Goal: Communication & Community: Ask a question

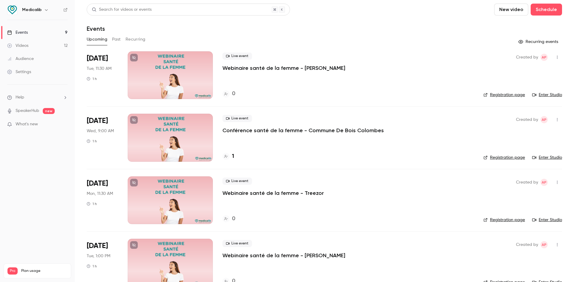
click at [185, 69] on div at bounding box center [170, 75] width 85 height 48
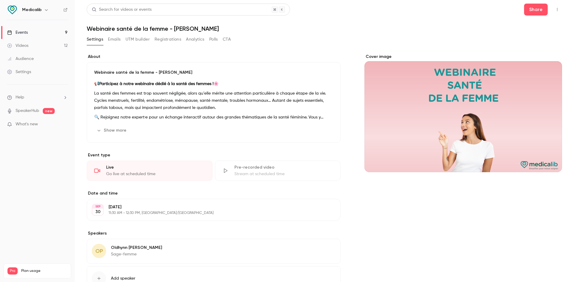
scroll to position [30, 0]
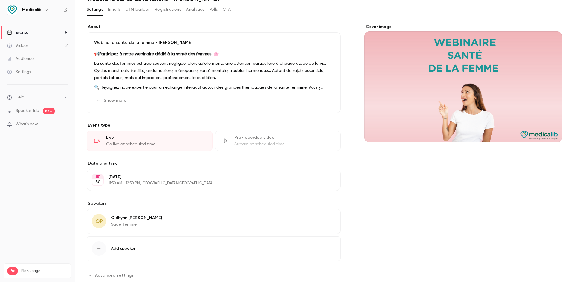
click at [227, 97] on button "Edit" at bounding box center [324, 219] width 22 height 10
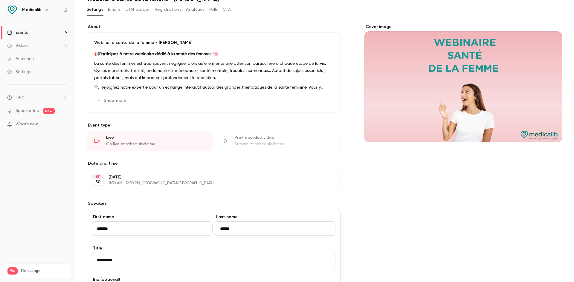
drag, startPoint x: 137, startPoint y: 233, endPoint x: 83, endPoint y: 235, distance: 54.1
click at [83, 97] on main "Search for videos or events Share Webinaire santé de la femme - Egis Settings E…" at bounding box center [324, 141] width 499 height 282
type input "*******"
click at [216, 97] on div "SEP 30 Tuesday, September 30 11:30 AM - 12:30 PM, Europe/Paris Edit" at bounding box center [214, 180] width 254 height 22
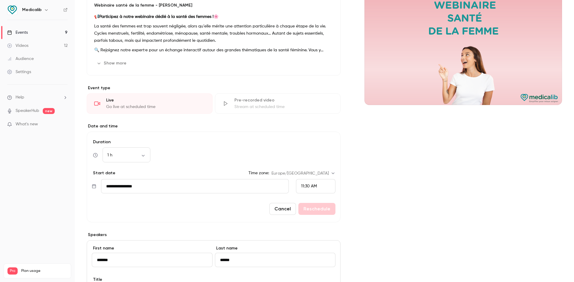
scroll to position [90, 0]
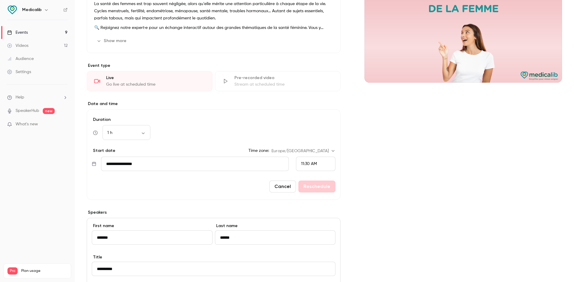
click at [227, 97] on button "Cancel" at bounding box center [282, 187] width 27 height 12
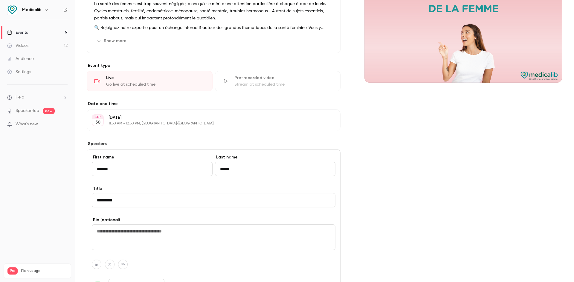
click at [227, 97] on input "******" at bounding box center [275, 169] width 121 height 14
drag, startPoint x: 257, startPoint y: 172, endPoint x: 192, endPoint y: 160, distance: 65.5
click at [192, 97] on div "First name ******* Last name ******" at bounding box center [214, 169] width 244 height 31
click at [227, 97] on input "******" at bounding box center [275, 169] width 121 height 14
drag, startPoint x: 262, startPoint y: 169, endPoint x: 200, endPoint y: 169, distance: 61.8
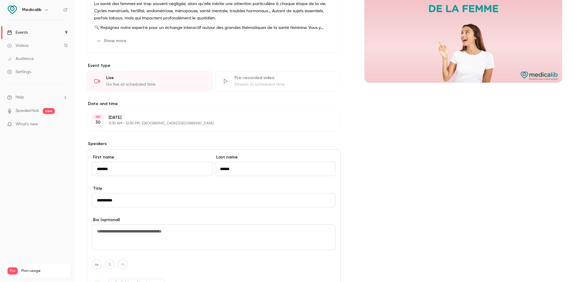
click at [200, 97] on div "First name ******* Last name ******" at bounding box center [214, 169] width 244 height 31
type input "*"
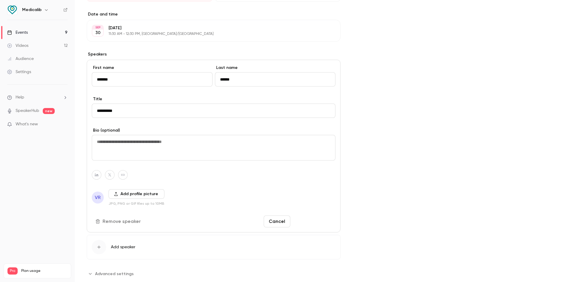
type input "******"
click at [227, 97] on button "Save changes" at bounding box center [314, 222] width 43 height 12
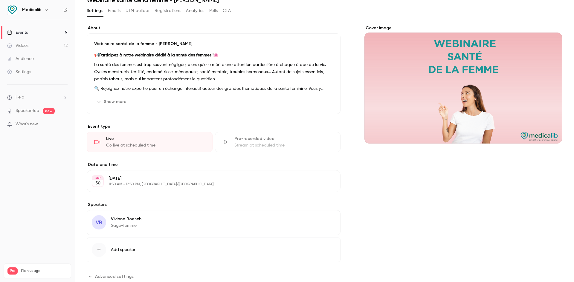
scroll to position [0, 0]
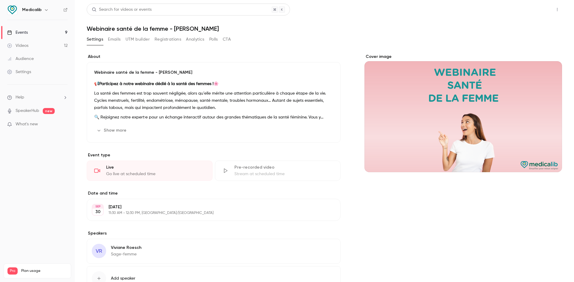
click at [227, 8] on button "Share" at bounding box center [536, 10] width 24 height 12
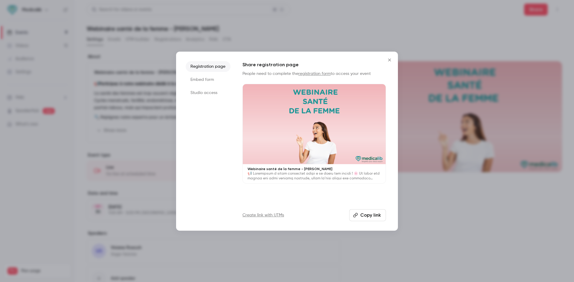
click at [204, 93] on li "Studio access" at bounding box center [208, 93] width 45 height 11
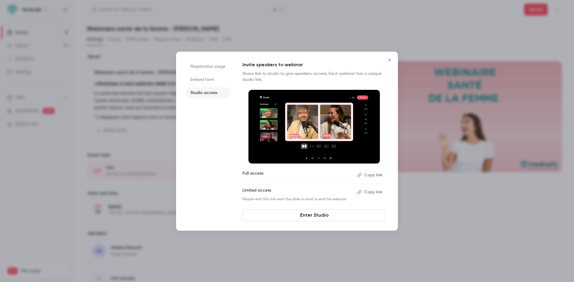
click at [227, 97] on button "Copy link" at bounding box center [369, 176] width 31 height 10
click at [227, 59] on div "Registration page Embed form Studio access Invite speakers to webinar Share lin…" at bounding box center [287, 141] width 222 height 179
click at [227, 59] on icon "Close" at bounding box center [389, 60] width 7 height 5
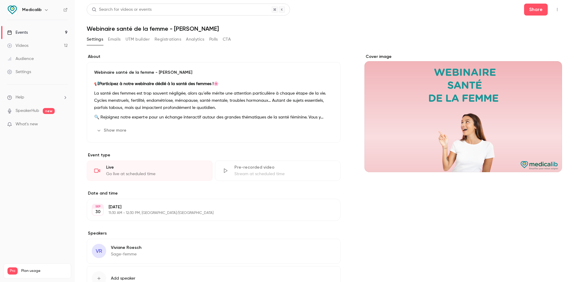
click at [36, 32] on link "Events 9" at bounding box center [37, 32] width 75 height 13
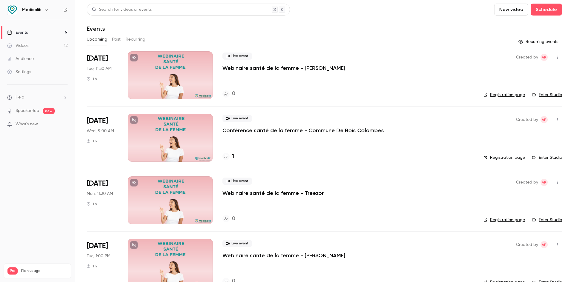
click at [206, 97] on div at bounding box center [170, 138] width 85 height 48
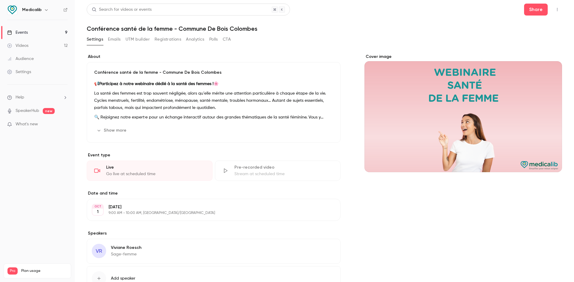
scroll to position [46, 0]
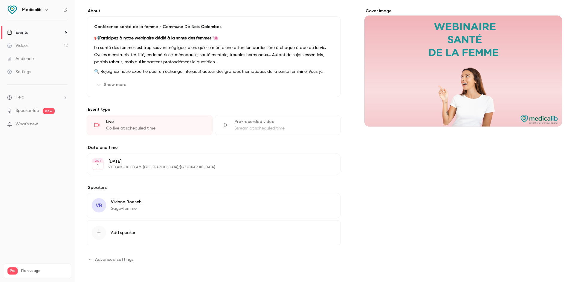
click at [227, 97] on icon "button" at bounding box center [319, 203] width 4 height 4
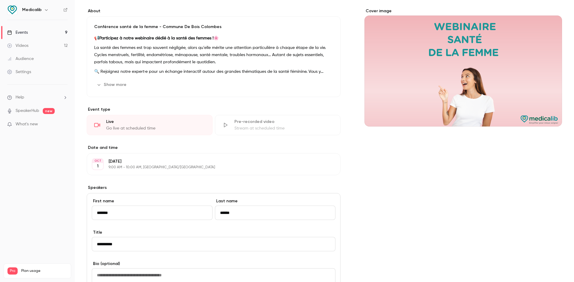
drag, startPoint x: 124, startPoint y: 210, endPoint x: 56, endPoint y: 219, distance: 69.0
click at [56, 97] on div "Medicalib Events 9 Videos 12 Audience Settings Help SpeakerHub new What's new P…" at bounding box center [287, 141] width 574 height 282
type input "*******"
drag, startPoint x: 264, startPoint y: 215, endPoint x: 119, endPoint y: 214, distance: 144.6
click at [119, 97] on div "First name ******* Last name ******" at bounding box center [214, 213] width 244 height 31
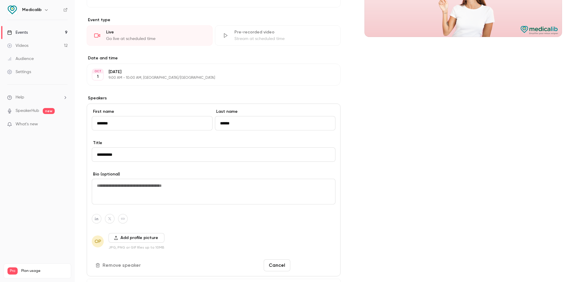
type input "******"
click at [227, 97] on button "Save changes" at bounding box center [314, 266] width 43 height 12
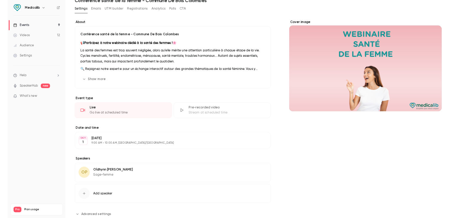
scroll to position [0, 0]
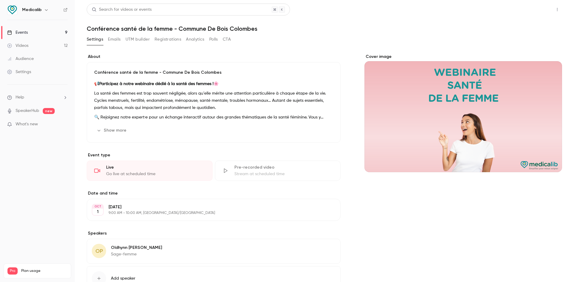
click at [227, 10] on button "Share" at bounding box center [536, 10] width 24 height 12
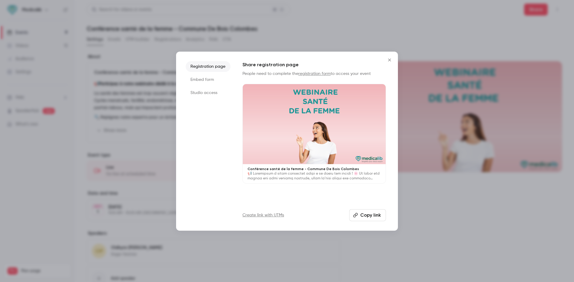
click at [210, 82] on li "Embed form" at bounding box center [208, 79] width 45 height 11
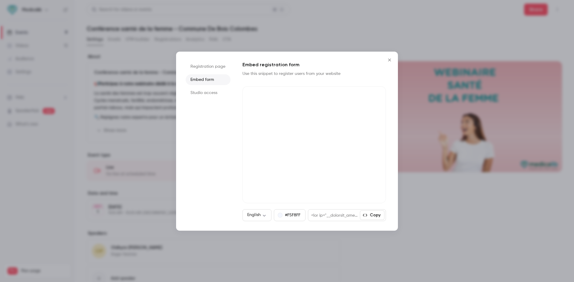
click at [211, 92] on li "Studio access" at bounding box center [208, 93] width 45 height 11
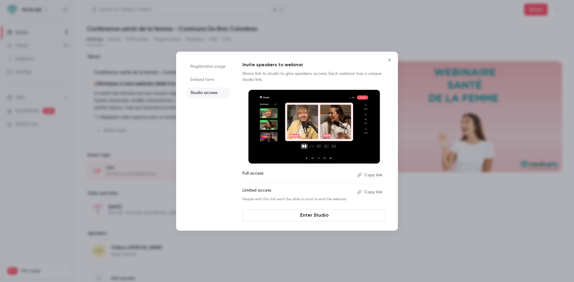
click at [227, 97] on button "Copy link" at bounding box center [369, 176] width 31 height 10
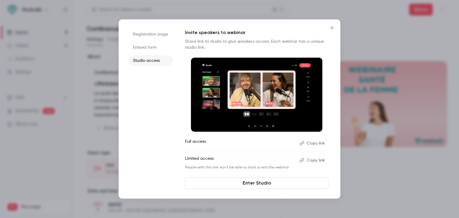
click at [227, 97] on div at bounding box center [229, 109] width 459 height 218
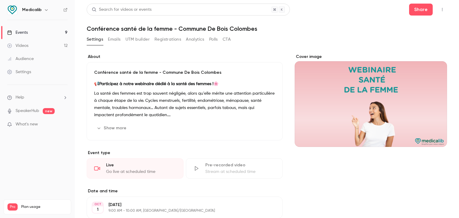
click at [41, 26] on link "Events 9" at bounding box center [37, 32] width 75 height 13
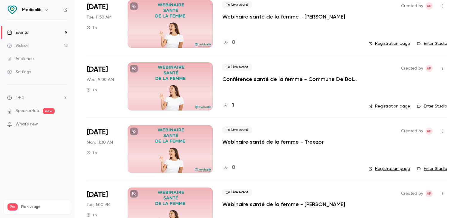
scroll to position [90, 0]
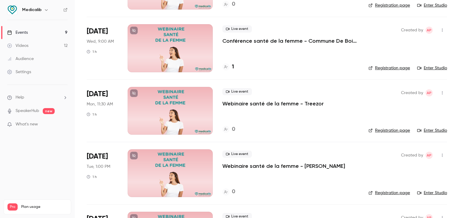
click at [188, 97] on div at bounding box center [170, 111] width 85 height 48
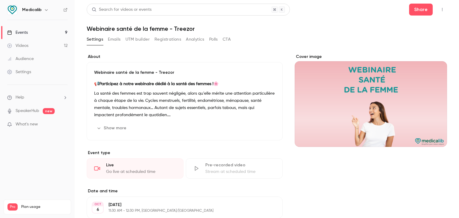
scroll to position [107, 0]
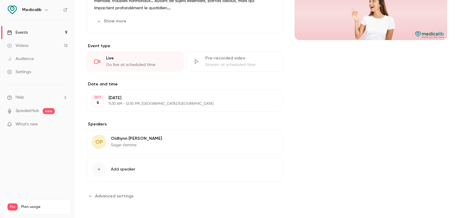
click at [227, 97] on icon "button" at bounding box center [260, 139] width 5 height 5
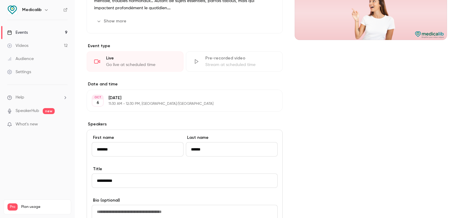
drag, startPoint x: 125, startPoint y: 146, endPoint x: 71, endPoint y: 160, distance: 55.4
click at [72, 97] on div "Medicalib Events 9 Videos 12 Audience Settings Help SpeakerHub new What's new P…" at bounding box center [229, 109] width 459 height 218
type input "*******"
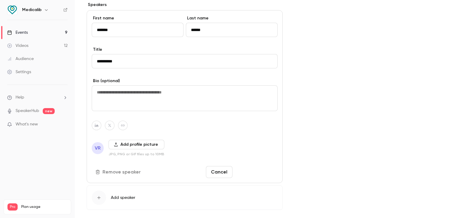
type input "******"
click at [227, 97] on button "Save changes" at bounding box center [256, 172] width 43 height 12
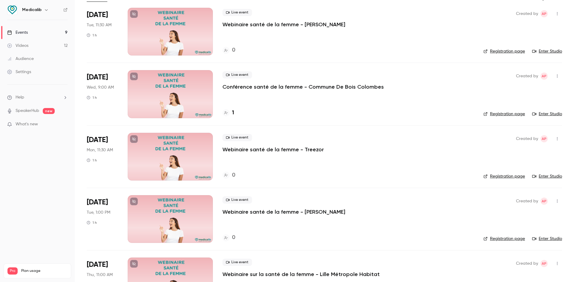
scroll to position [30, 0]
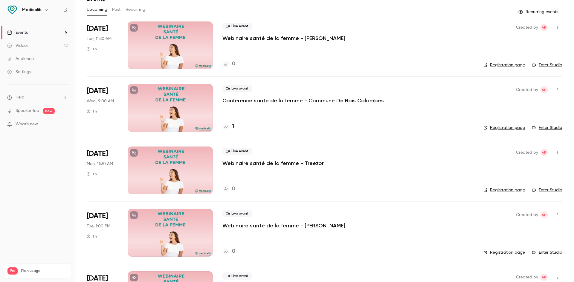
click at [263, 167] on p "Webinaire santé de la femme - Treezor" at bounding box center [272, 163] width 101 height 7
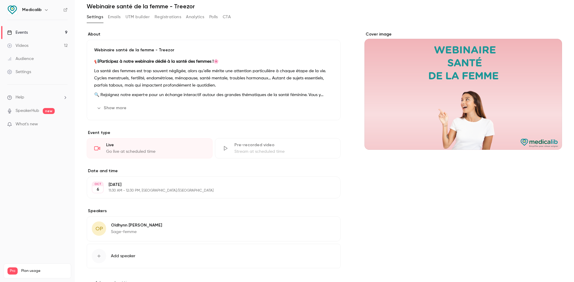
scroll to position [46, 0]
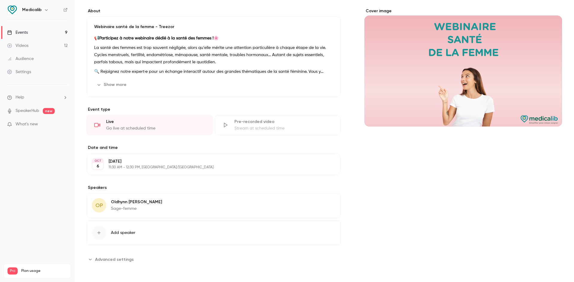
click at [322, 205] on button "Edit" at bounding box center [324, 203] width 22 height 10
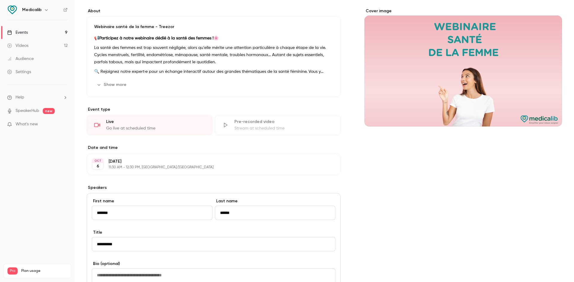
drag, startPoint x: 128, startPoint y: 213, endPoint x: 65, endPoint y: 219, distance: 64.0
click at [65, 219] on div "Medicalib Events 9 Videos 12 Audience Settings Help SpeakerHub new What's new P…" at bounding box center [287, 141] width 574 height 282
type input "*******"
drag, startPoint x: 227, startPoint y: 210, endPoint x: 201, endPoint y: 209, distance: 26.3
click at [201, 209] on div "First name ******* Last name ******" at bounding box center [214, 213] width 244 height 31
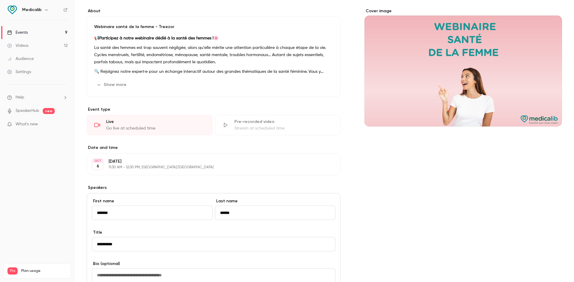
click at [264, 219] on input "******" at bounding box center [275, 213] width 121 height 14
drag, startPoint x: 252, startPoint y: 216, endPoint x: 207, endPoint y: 207, distance: 46.1
click at [207, 207] on div "First name ******* Last name ******" at bounding box center [214, 213] width 244 height 31
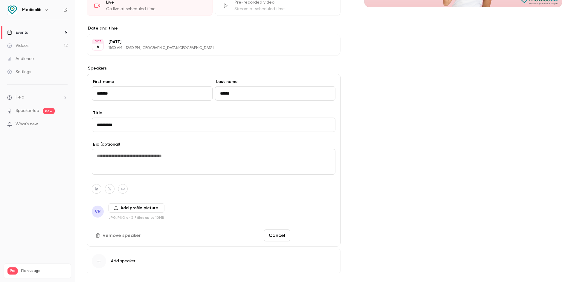
type input "******"
click at [310, 239] on button "Save changes" at bounding box center [314, 236] width 43 height 12
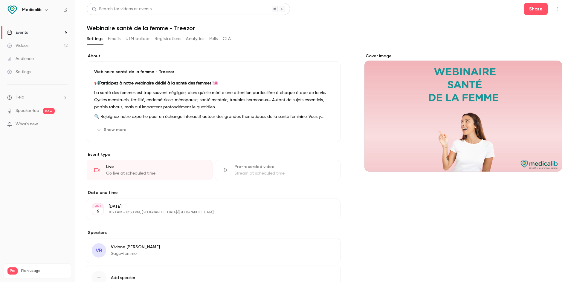
scroll to position [0, 0]
click at [528, 8] on button "Share" at bounding box center [536, 10] width 24 height 12
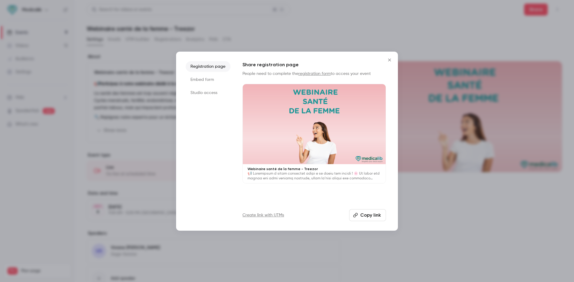
click at [392, 58] on icon "Close" at bounding box center [389, 60] width 7 height 5
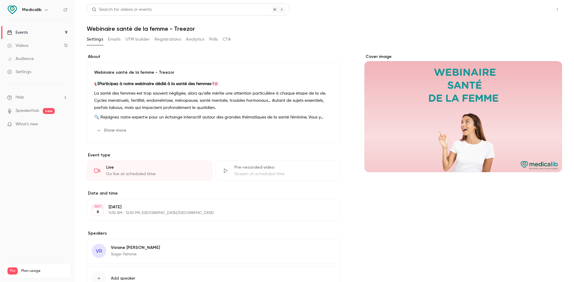
click at [524, 5] on button "Share" at bounding box center [536, 10] width 24 height 12
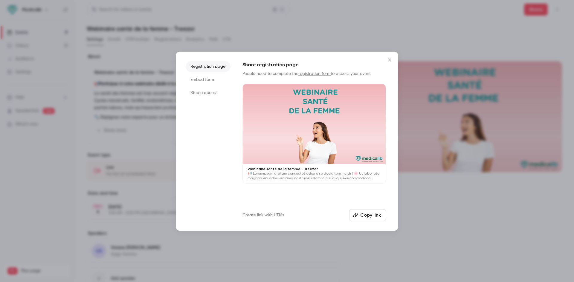
click at [204, 84] on li "Embed form" at bounding box center [208, 79] width 45 height 11
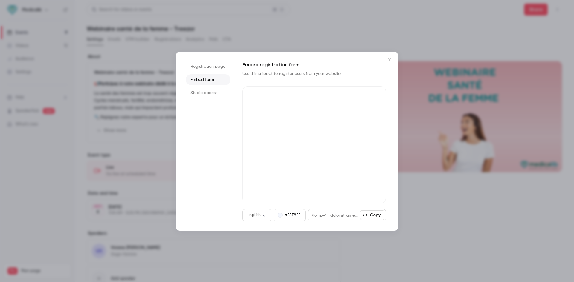
click at [198, 96] on li "Studio access" at bounding box center [208, 93] width 45 height 11
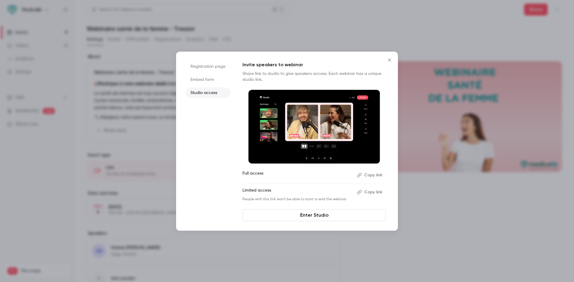
click at [364, 174] on button "Copy link" at bounding box center [369, 176] width 31 height 10
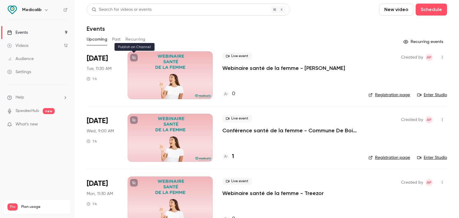
click at [148, 67] on div at bounding box center [170, 75] width 85 height 48
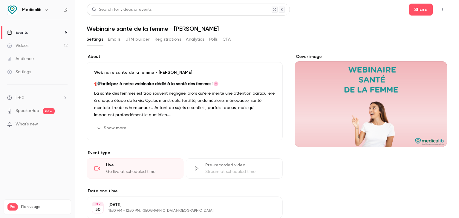
scroll to position [107, 0]
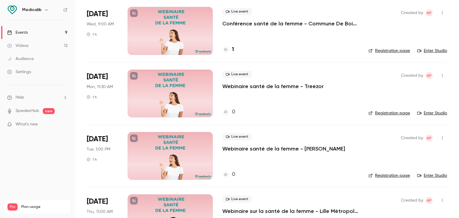
click at [169, 39] on div at bounding box center [170, 31] width 85 height 48
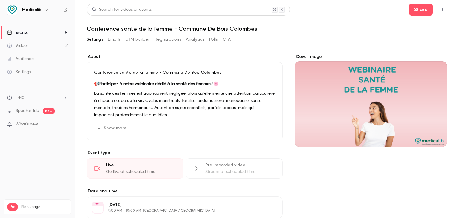
scroll to position [107, 0]
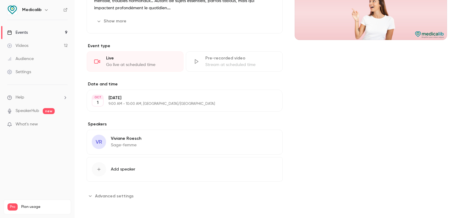
click at [267, 139] on button "Edit" at bounding box center [267, 140] width 22 height 10
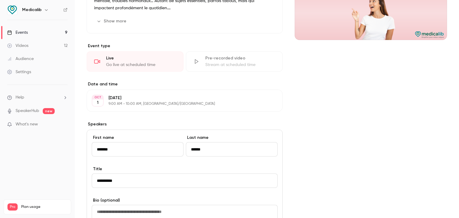
drag, startPoint x: 86, startPoint y: 149, endPoint x: 74, endPoint y: 149, distance: 12.5
click at [74, 149] on div "Medicalib Events 9 Videos 12 Audience Settings Help SpeakerHub new What's new P…" at bounding box center [229, 109] width 459 height 218
type input "*******"
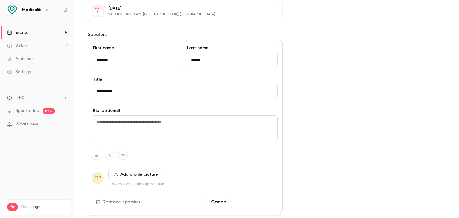
type input "******"
click at [237, 198] on button "Save changes" at bounding box center [256, 202] width 43 height 12
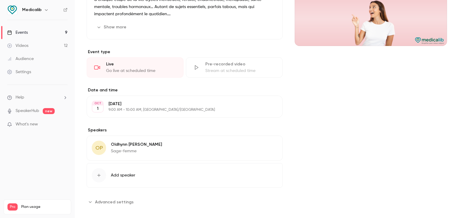
scroll to position [107, 0]
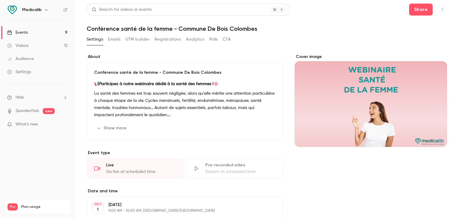
scroll to position [107, 0]
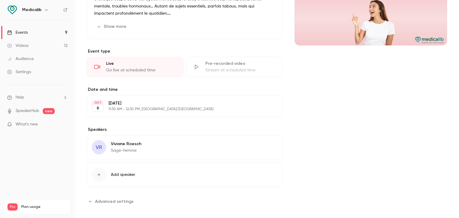
scroll to position [107, 0]
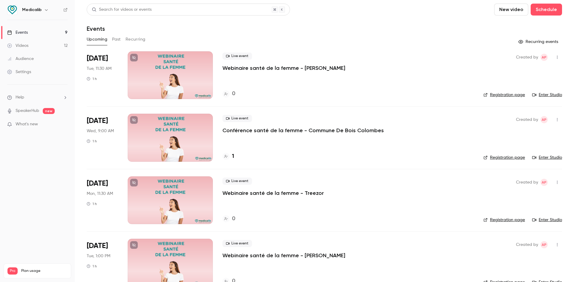
click at [194, 87] on div at bounding box center [170, 75] width 85 height 48
click at [199, 125] on div at bounding box center [170, 138] width 85 height 48
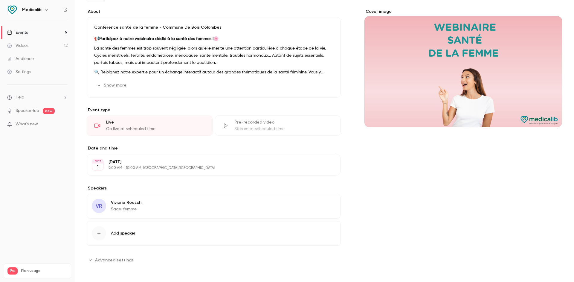
scroll to position [46, 0]
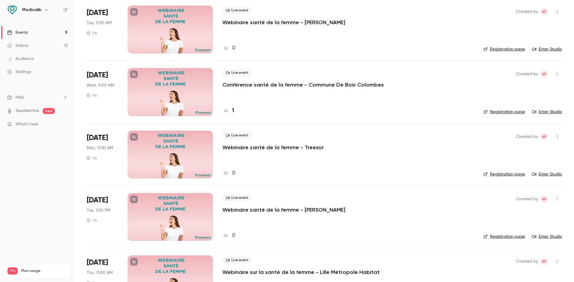
click at [169, 146] on div at bounding box center [170, 155] width 85 height 48
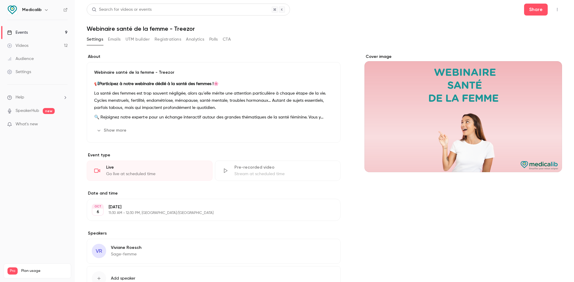
click at [45, 126] on p "What's new" at bounding box center [32, 124] width 51 height 6
click at [478, 59] on div at bounding box center [287, 141] width 574 height 282
click at [28, 36] on link "Events 9" at bounding box center [37, 32] width 75 height 13
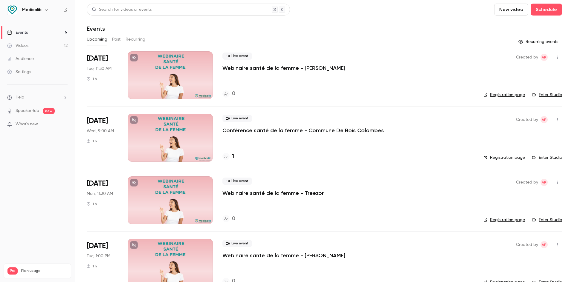
click at [200, 85] on div at bounding box center [170, 75] width 85 height 48
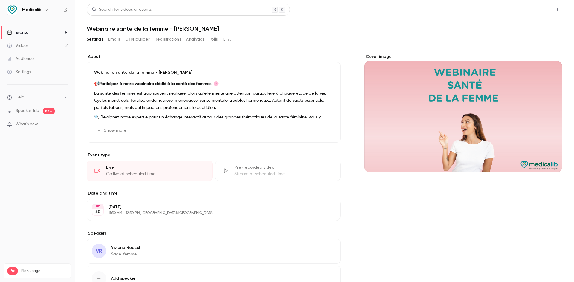
click at [537, 8] on button "Share" at bounding box center [536, 10] width 24 height 12
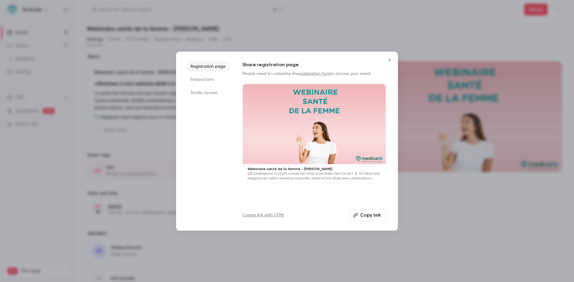
click at [388, 58] on icon "Close" at bounding box center [389, 60] width 7 height 5
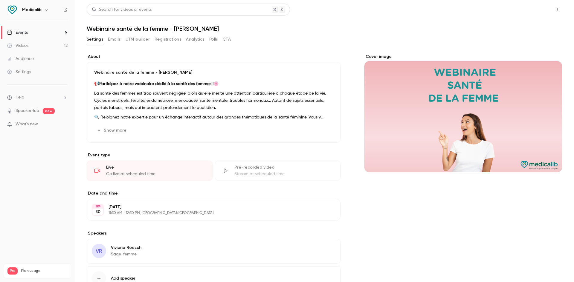
click at [524, 6] on button "Share" at bounding box center [536, 10] width 24 height 12
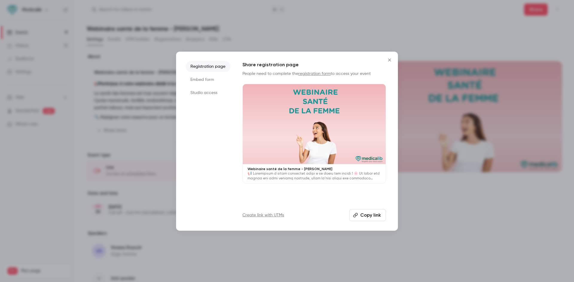
click at [206, 93] on li "Studio access" at bounding box center [208, 93] width 45 height 11
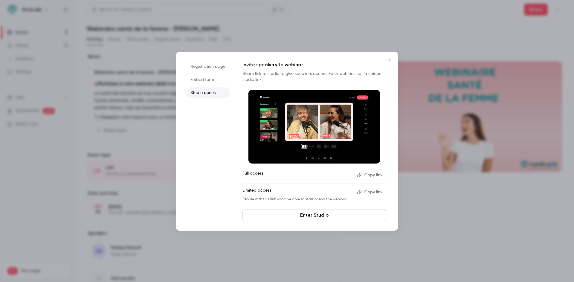
click at [371, 178] on button "Copy link" at bounding box center [369, 176] width 31 height 10
click at [471, 70] on div at bounding box center [287, 141] width 574 height 282
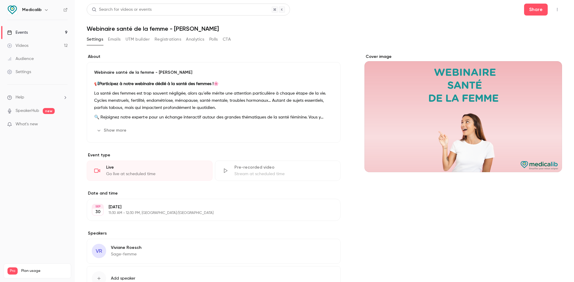
click at [41, 70] on link "Settings" at bounding box center [37, 71] width 75 height 13
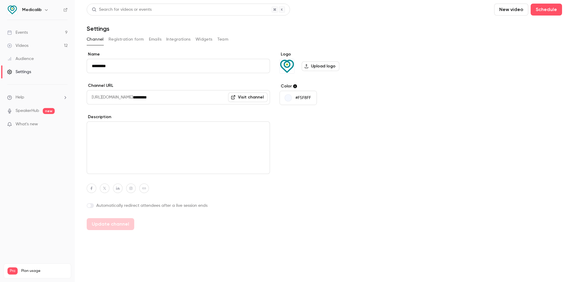
click at [33, 96] on li "Help" at bounding box center [37, 97] width 60 height 6
click at [48, 109] on div at bounding box center [287, 141] width 574 height 282
click at [30, 109] on link "SpeakerHub" at bounding box center [28, 111] width 24 height 6
click at [49, 98] on li "Help" at bounding box center [37, 97] width 60 height 6
click at [78, 92] on link "Talk to [GEOGRAPHIC_DATA]" at bounding box center [109, 91] width 65 height 16
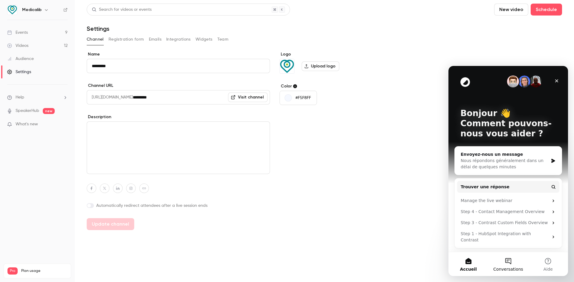
click at [510, 257] on button "Conversations" at bounding box center [508, 264] width 40 height 24
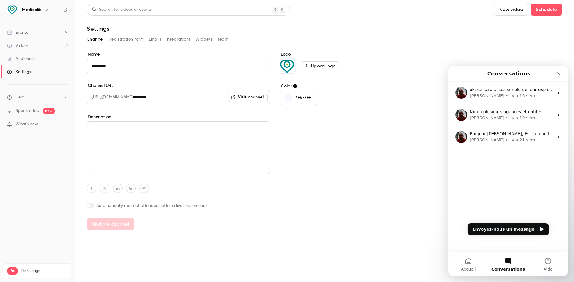
drag, startPoint x: 471, startPoint y: 246, endPoint x: 474, endPoint y: 249, distance: 4.0
click at [473, 248] on div "ok, ce sera assez simple de leur expliquer le contexte. [PERSON_NAME] y a 16 se…" at bounding box center [508, 167] width 120 height 170
click at [514, 227] on button "Envoyez-nous un message" at bounding box center [507, 229] width 81 height 12
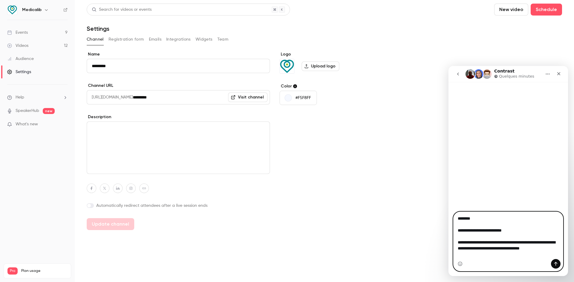
drag, startPoint x: 492, startPoint y: 254, endPoint x: 420, endPoint y: 187, distance: 97.5
click html "**********"
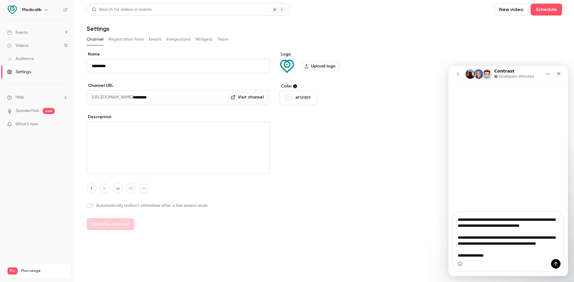
scroll to position [35, 0]
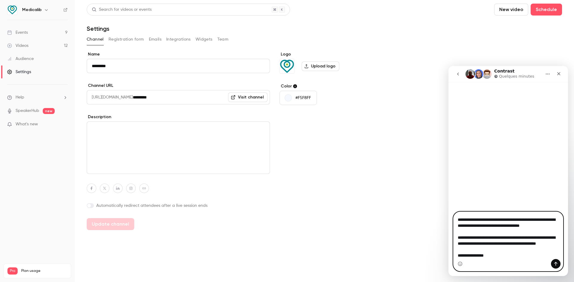
click at [491, 250] on textarea "**********" at bounding box center [507, 235] width 109 height 47
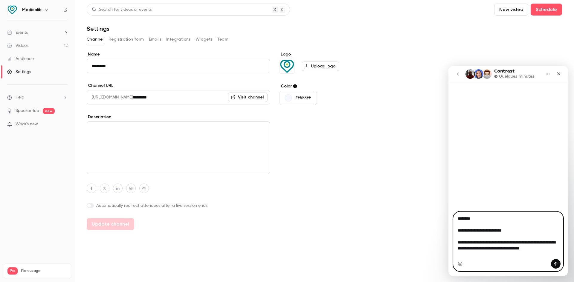
drag, startPoint x: 494, startPoint y: 256, endPoint x: 840, endPoint y: 242, distance: 346.3
click html "**********"
paste textarea "**********"
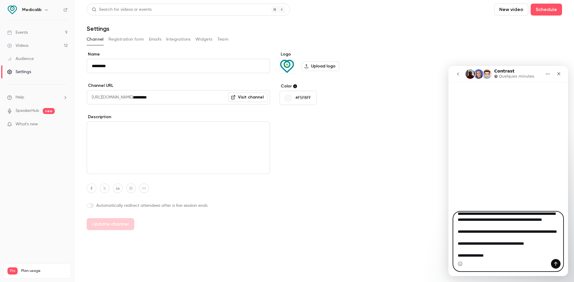
scroll to position [59, 0]
type textarea "**********"
click at [554, 266] on icon "Envoyer un message…" at bounding box center [555, 264] width 5 height 5
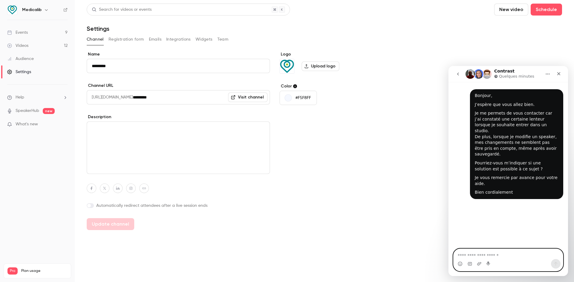
scroll to position [0, 0]
